Goal: Check status: Check status

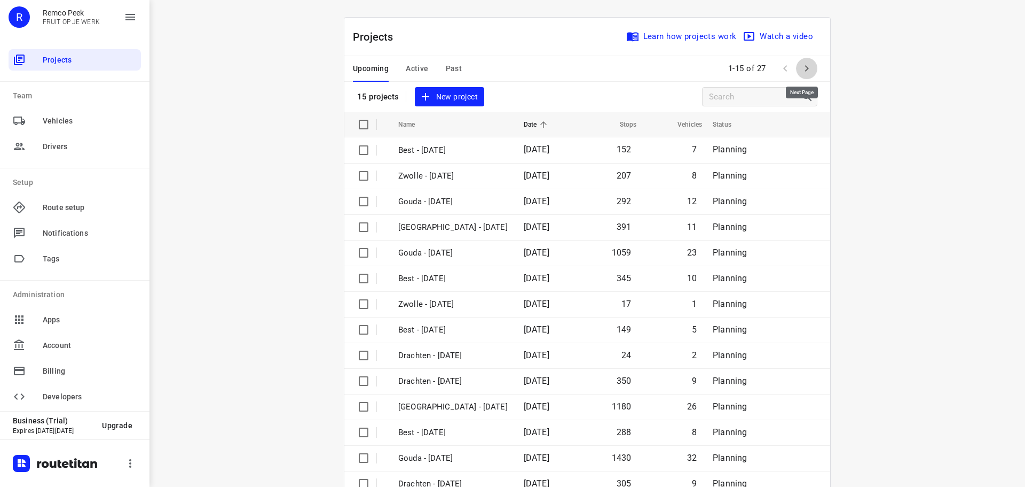
click at [802, 67] on icon "button" at bounding box center [807, 68] width 13 height 13
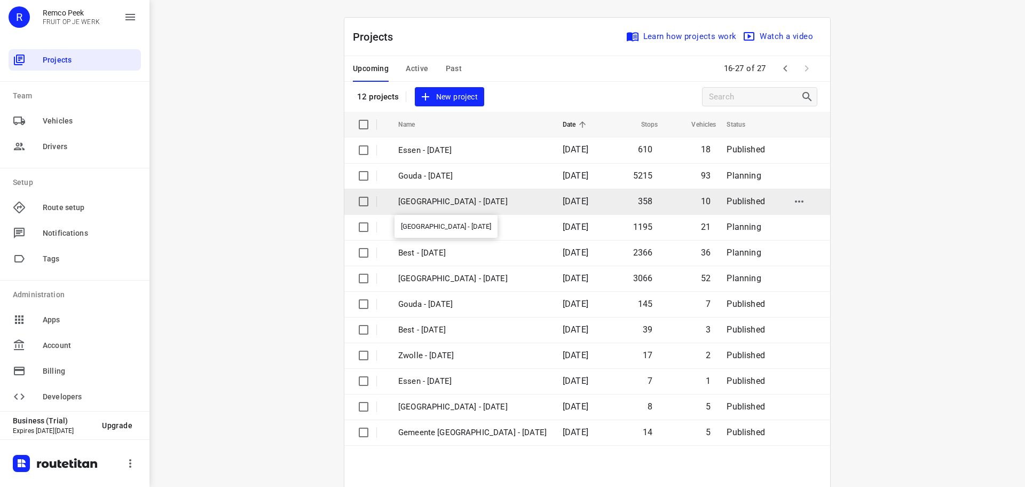
click at [429, 200] on p "[GEOGRAPHIC_DATA] - [DATE]" at bounding box center [472, 201] width 148 height 12
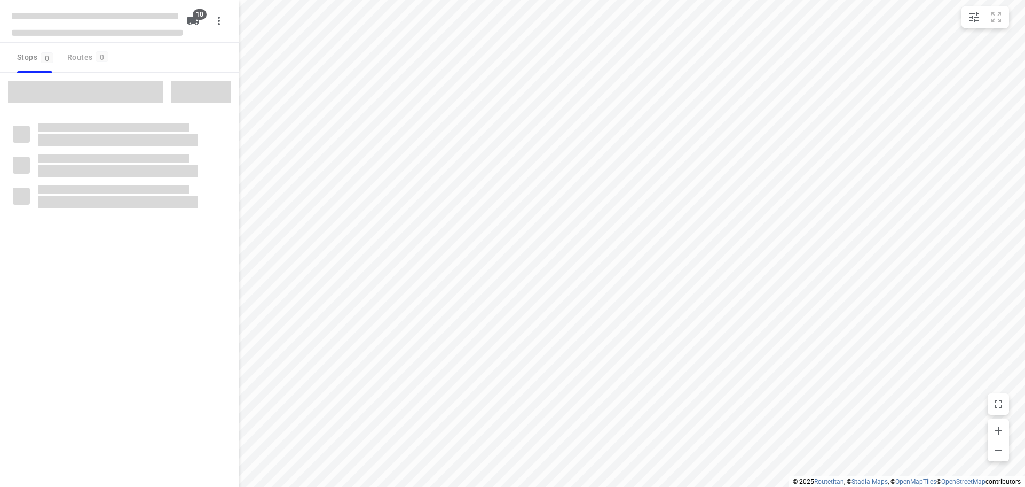
checkbox input "true"
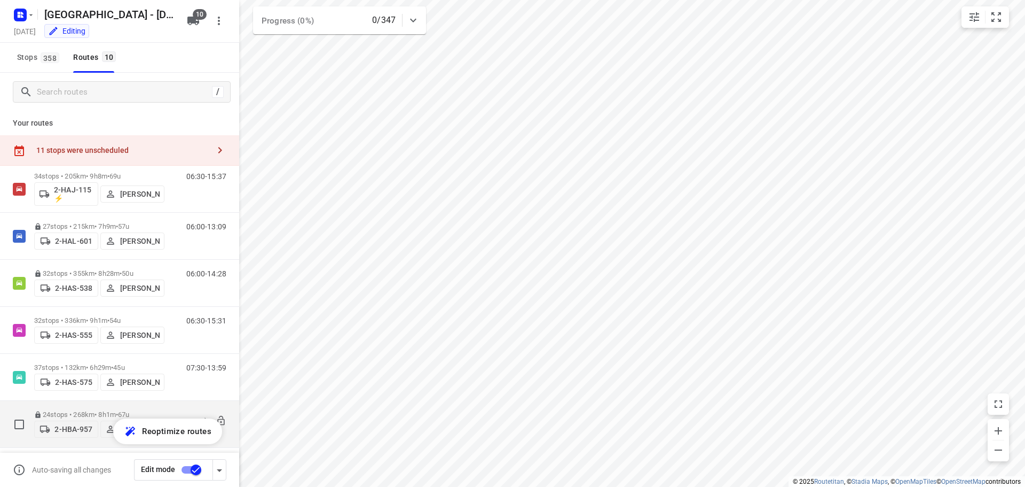
scroll to position [107, 0]
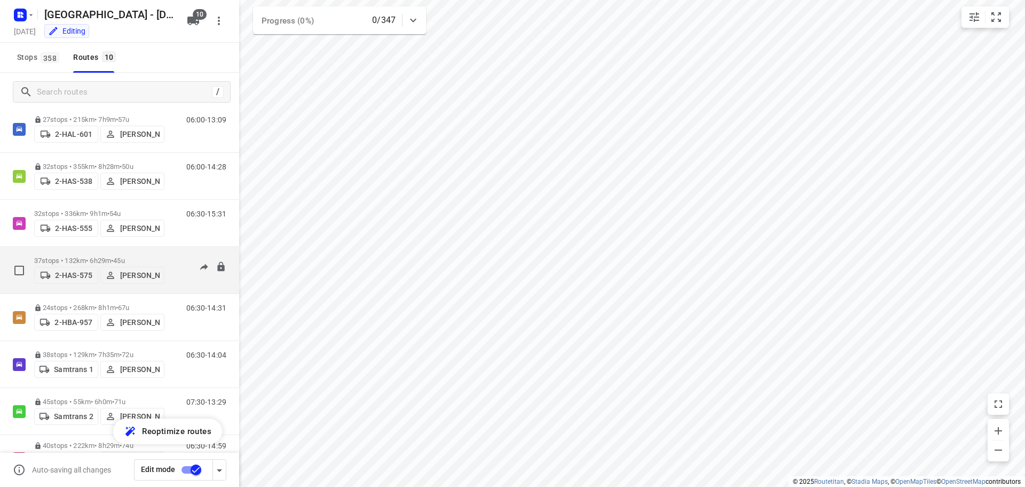
click at [90, 256] on p "37 stops • 132km • 6h29m • 45u" at bounding box center [99, 260] width 130 height 8
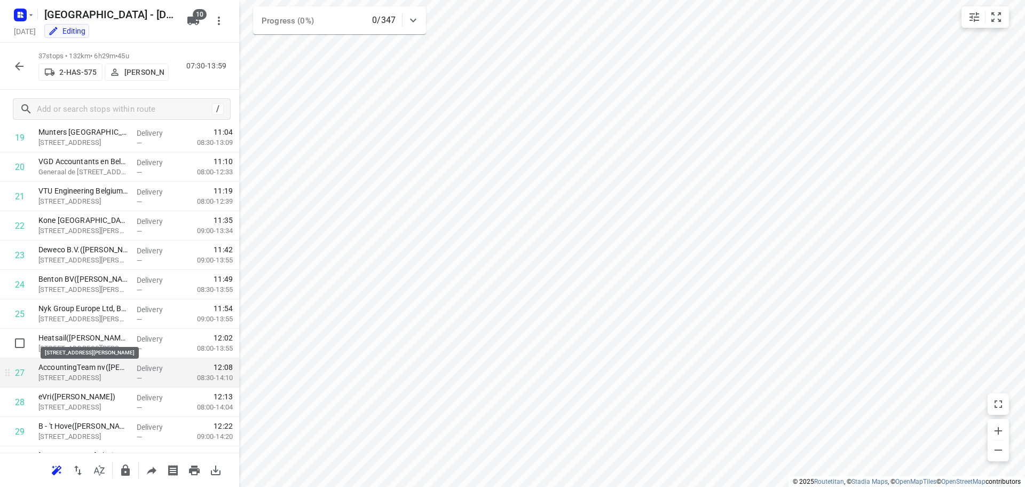
scroll to position [641, 0]
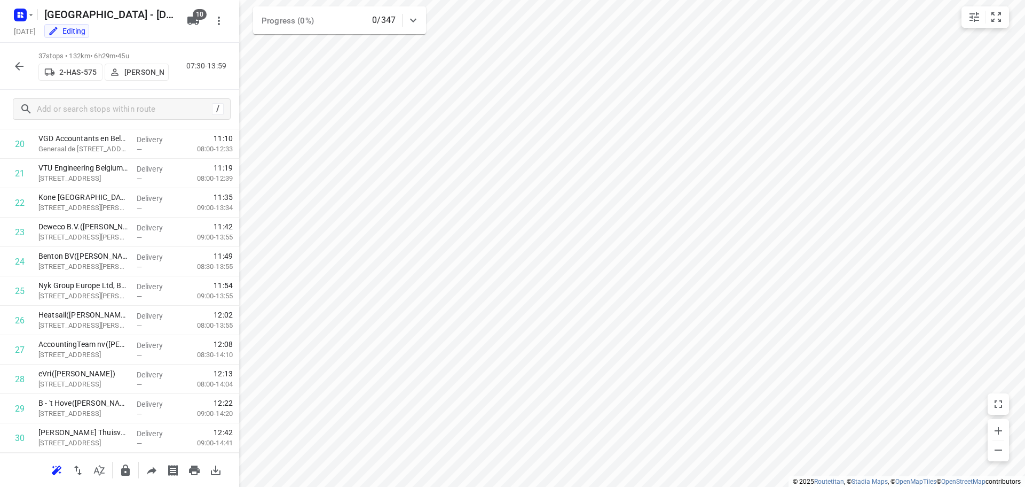
click at [17, 64] on icon "button" at bounding box center [19, 66] width 9 height 9
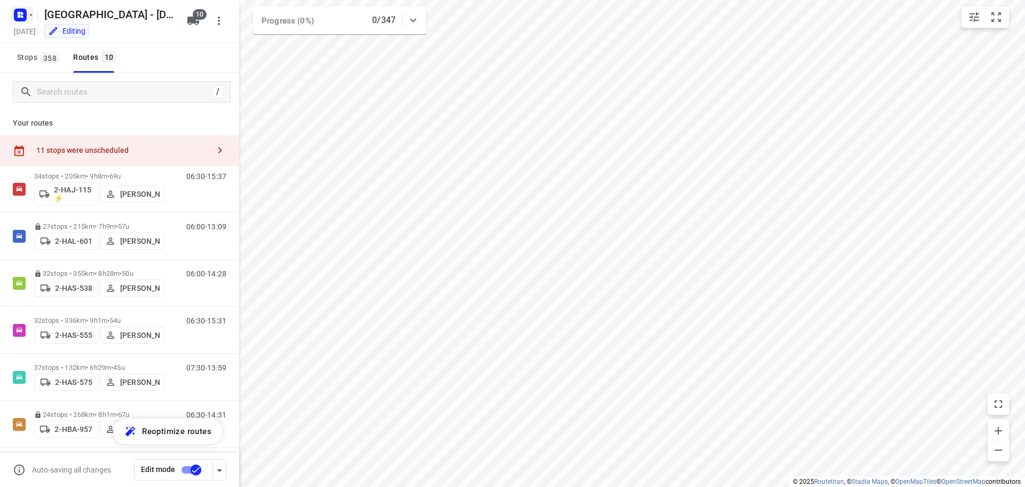
click at [17, 15] on rect "button" at bounding box center [20, 15] width 13 height 13
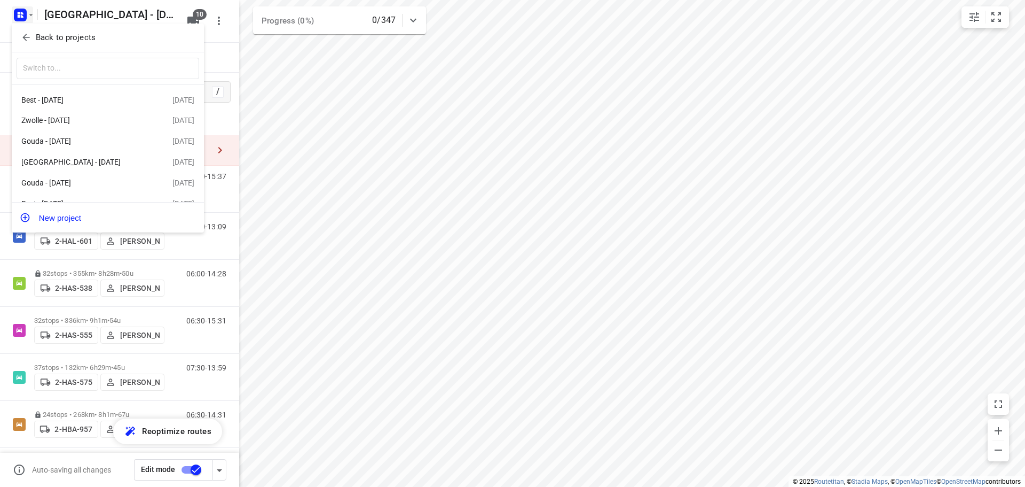
click at [51, 35] on p "Back to projects" at bounding box center [66, 38] width 60 height 12
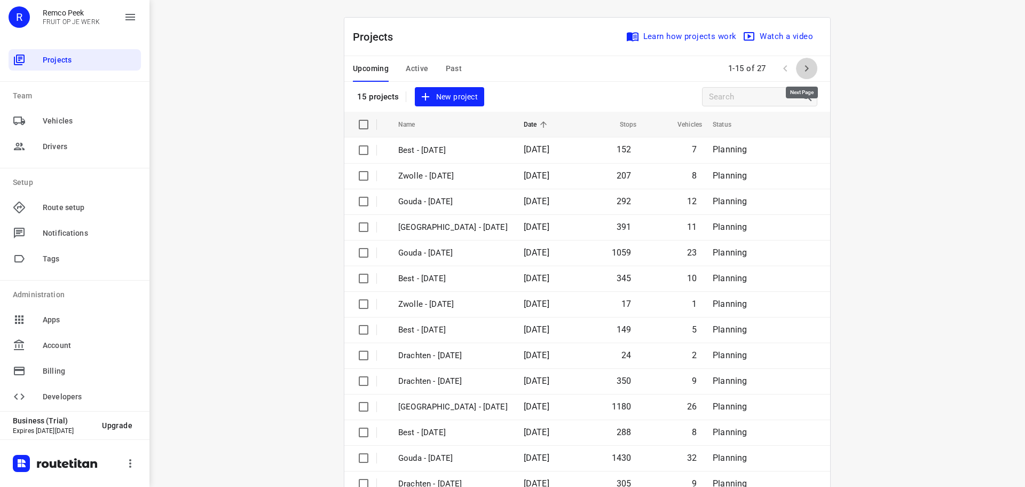
click at [801, 65] on icon "button" at bounding box center [807, 68] width 13 height 13
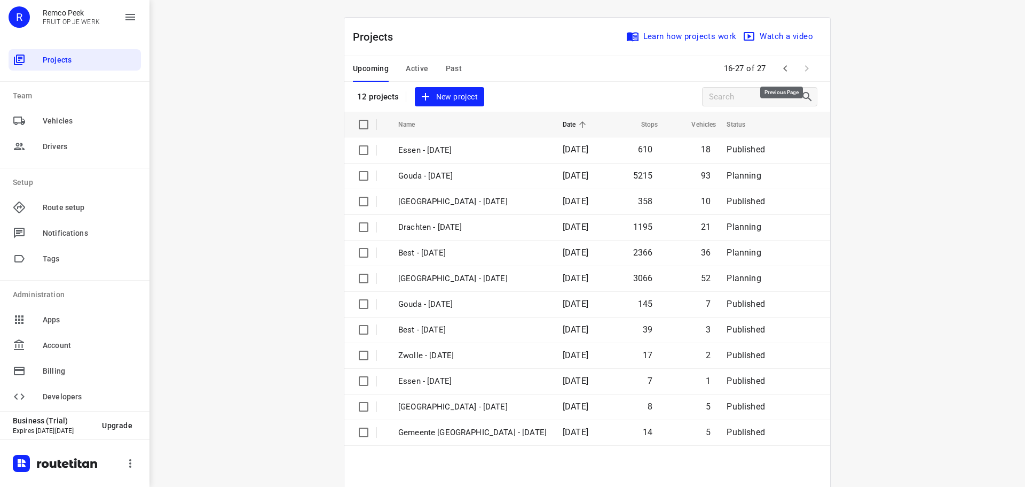
click at [783, 68] on icon "button" at bounding box center [785, 68] width 4 height 6
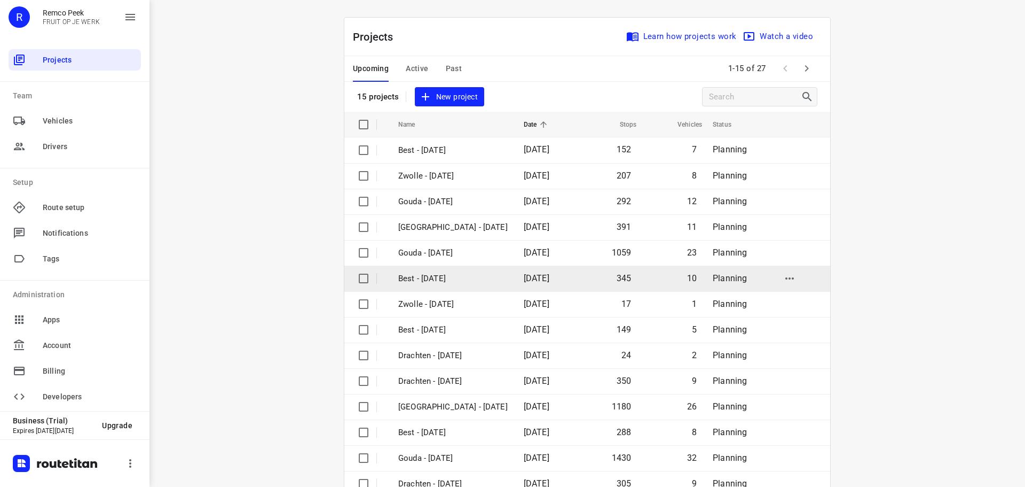
scroll to position [53, 0]
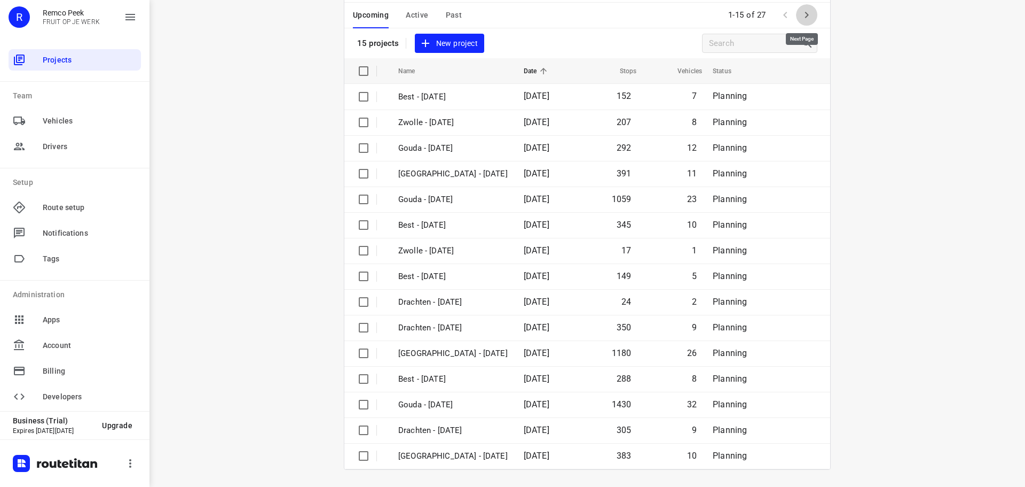
click at [805, 13] on icon "button" at bounding box center [807, 15] width 13 height 13
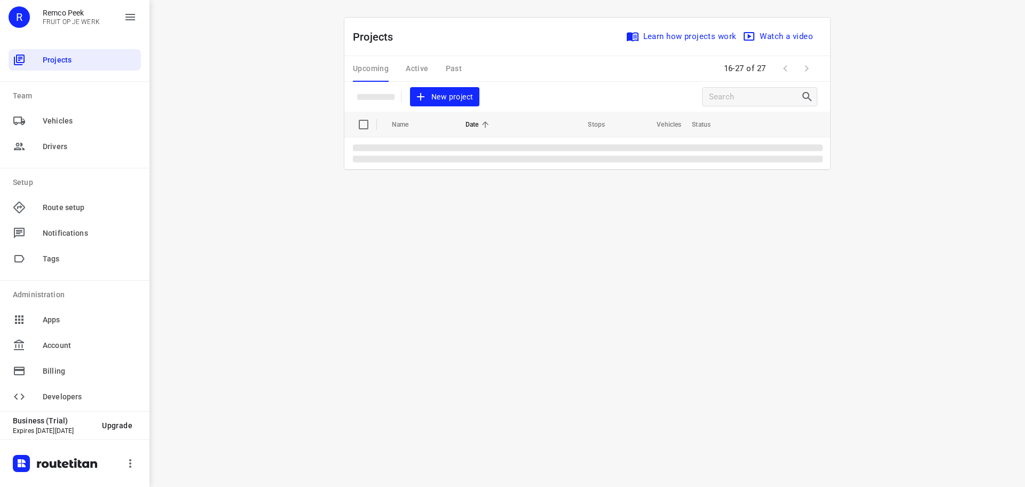
scroll to position [0, 0]
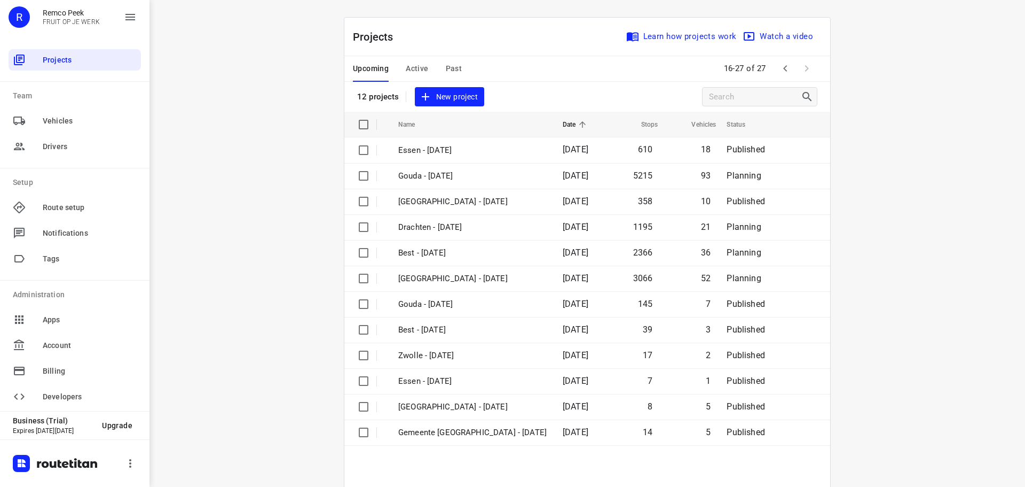
click at [954, 240] on div "i © 2025 Routetitan , © Stadia Maps , © OpenMapTiles © OpenStreetMap contributo…" at bounding box center [588, 243] width 876 height 487
